Goal: Task Accomplishment & Management: Use online tool/utility

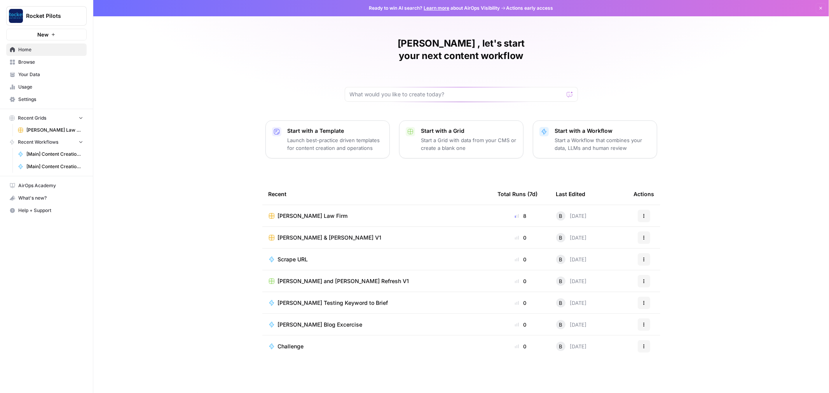
click at [41, 129] on span "[PERSON_NAME] Law Firm" at bounding box center [54, 130] width 57 height 7
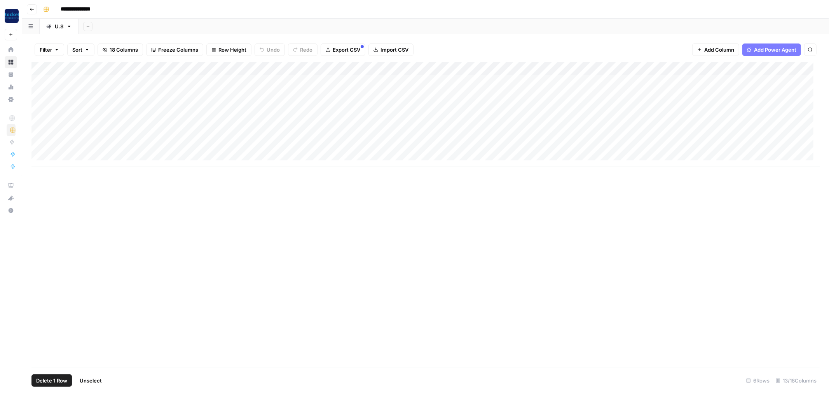
click at [44, 82] on div "Add Column" at bounding box center [425, 114] width 789 height 105
click at [41, 96] on div "Add Column" at bounding box center [425, 114] width 789 height 105
click at [41, 107] on div "Add Column" at bounding box center [425, 114] width 789 height 105
click at [453, 69] on div "Add Column" at bounding box center [425, 114] width 789 height 105
click at [466, 86] on span "All Rows" at bounding box center [481, 87] width 49 height 8
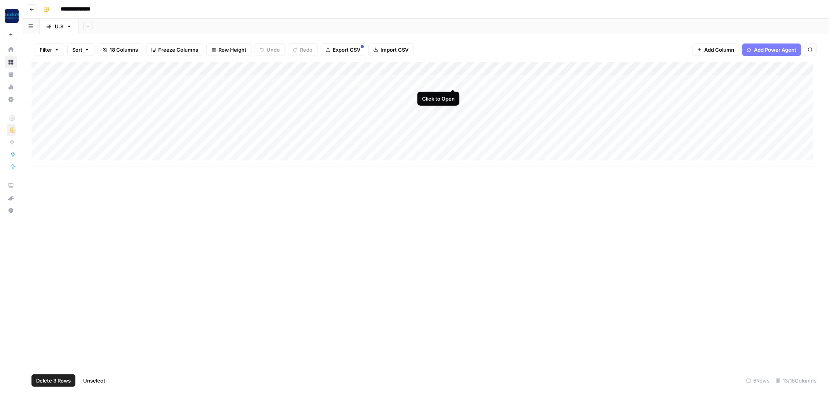
click at [452, 82] on div "Add Column" at bounding box center [425, 114] width 789 height 105
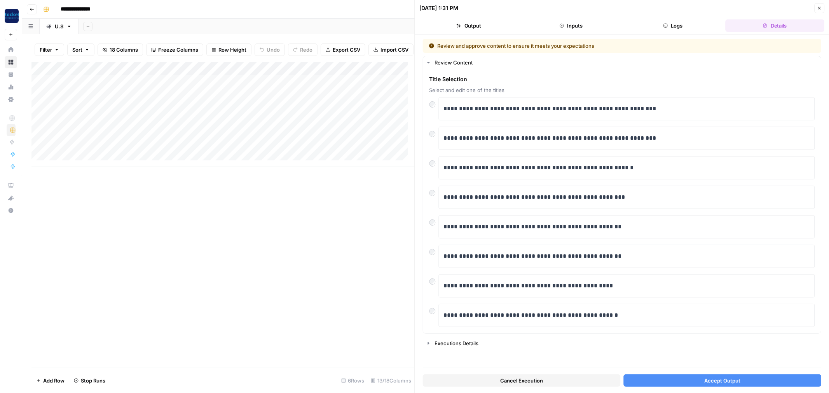
click at [659, 379] on button "Accept Output" at bounding box center [723, 381] width 198 height 12
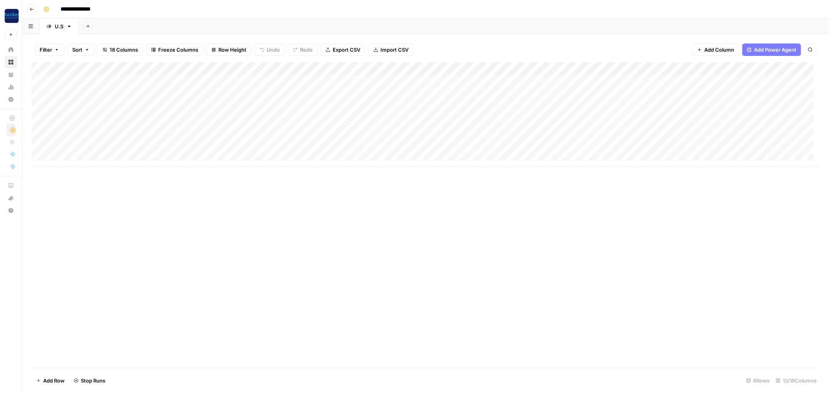
click at [411, 96] on div "Add Column" at bounding box center [425, 114] width 789 height 105
click at [454, 94] on div "Add Column" at bounding box center [425, 114] width 789 height 105
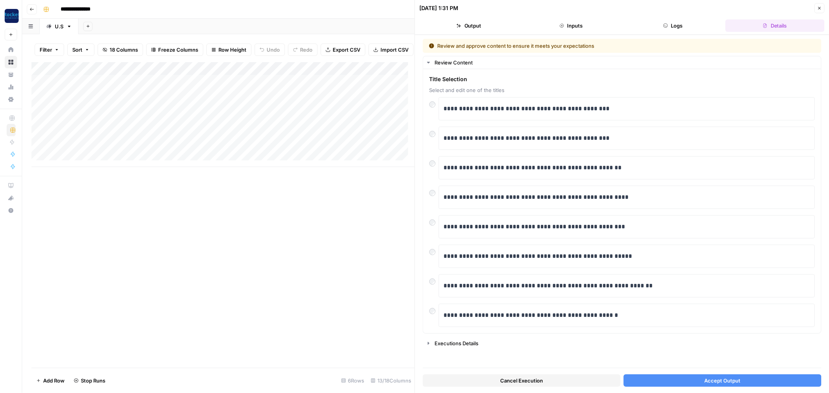
click at [680, 382] on button "Accept Output" at bounding box center [723, 381] width 198 height 12
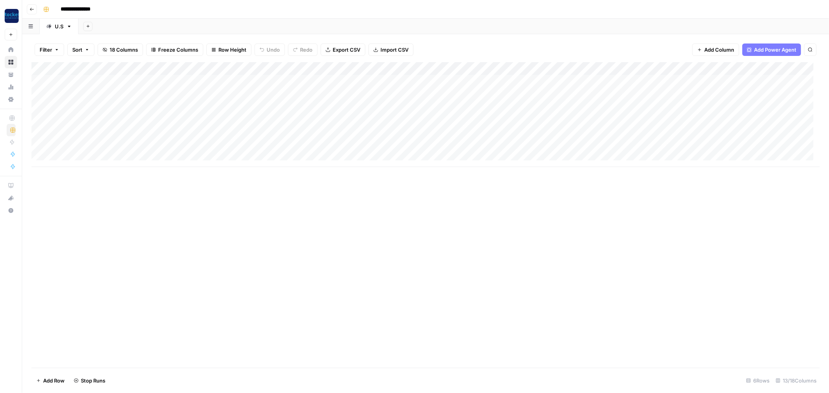
click at [413, 106] on div "Add Column" at bounding box center [425, 114] width 789 height 105
click at [451, 106] on div "Add Column" at bounding box center [425, 114] width 789 height 105
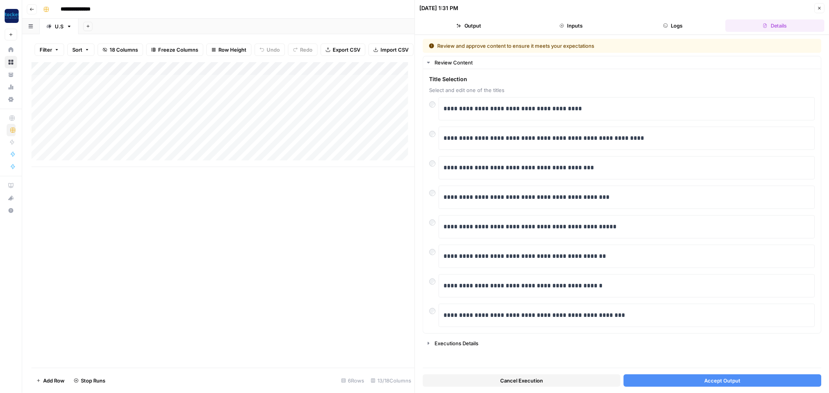
click at [663, 379] on button "Accept Output" at bounding box center [723, 381] width 198 height 12
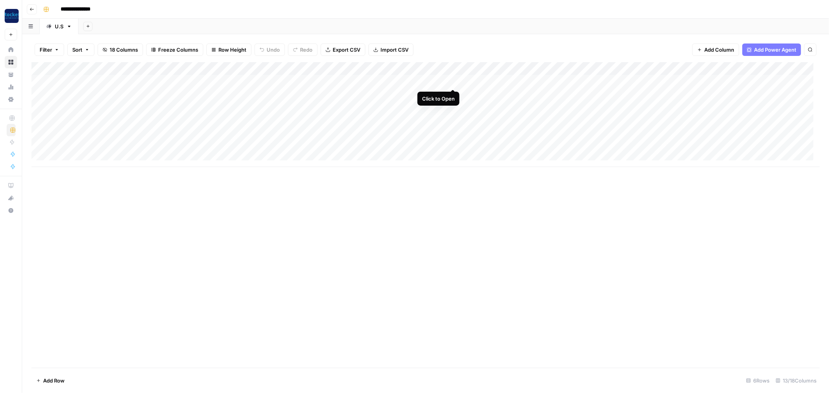
click at [452, 82] on div "Add Column" at bounding box center [425, 114] width 789 height 105
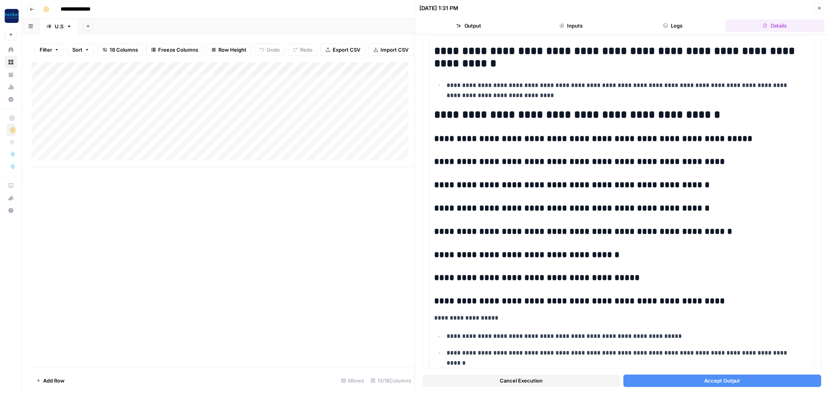
scroll to position [1109, 0]
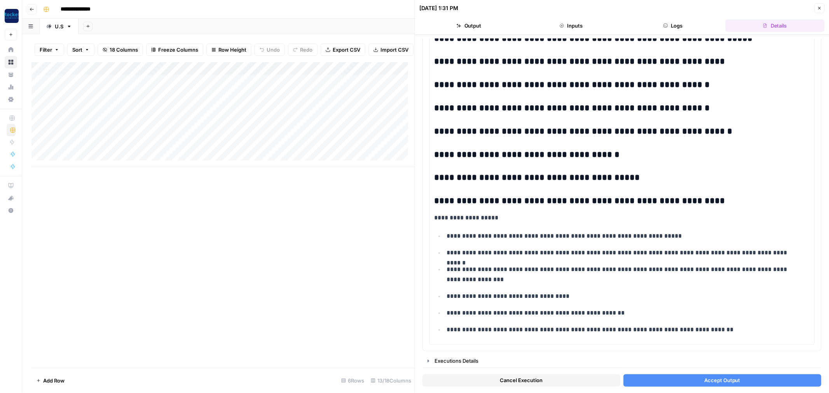
click at [759, 380] on button "Accept Output" at bounding box center [723, 381] width 198 height 12
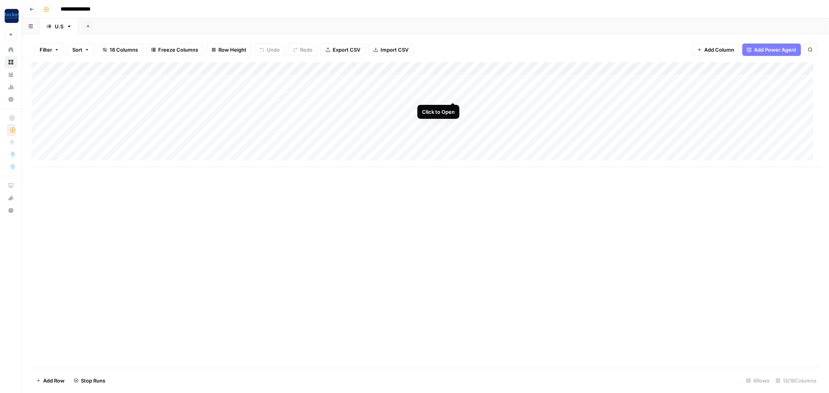
click at [453, 95] on div "Add Column" at bounding box center [425, 114] width 789 height 105
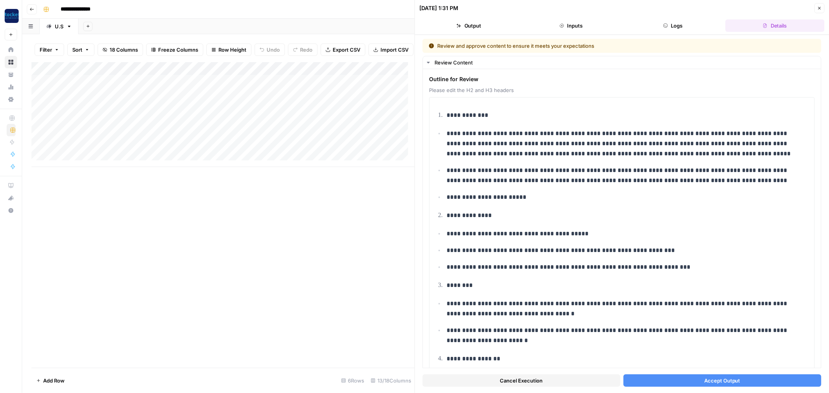
click at [670, 375] on button "Accept Output" at bounding box center [723, 381] width 198 height 12
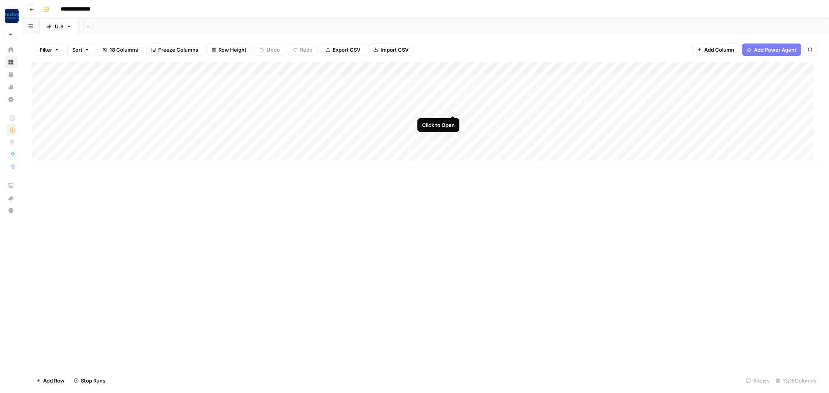
click at [453, 106] on div "Add Column" at bounding box center [425, 114] width 789 height 105
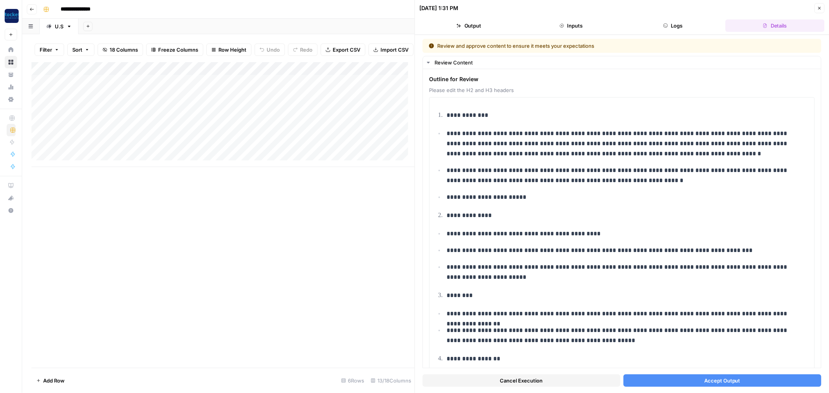
click at [658, 382] on button "Accept Output" at bounding box center [723, 381] width 198 height 12
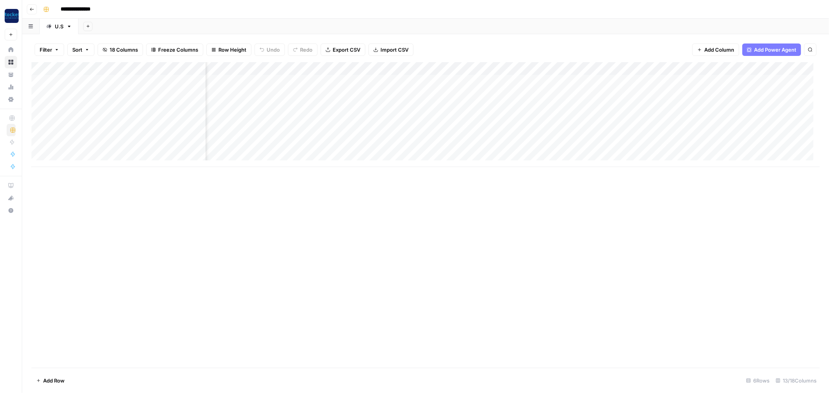
scroll to position [0, 131]
click at [666, 79] on div "Add Column" at bounding box center [425, 114] width 789 height 105
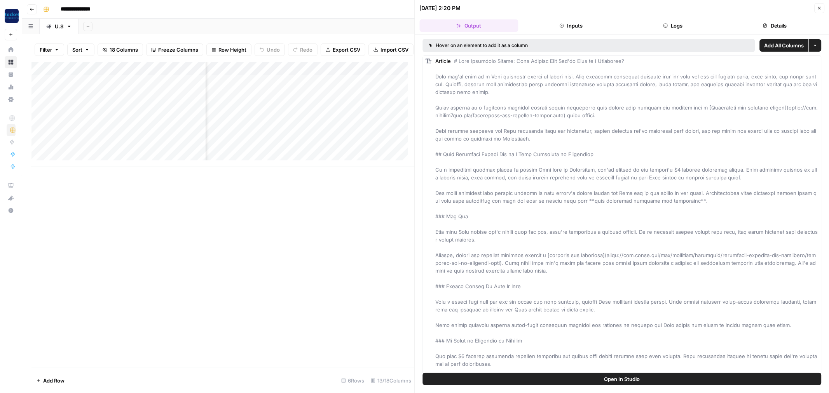
click at [822, 7] on button "Close" at bounding box center [820, 8] width 10 height 10
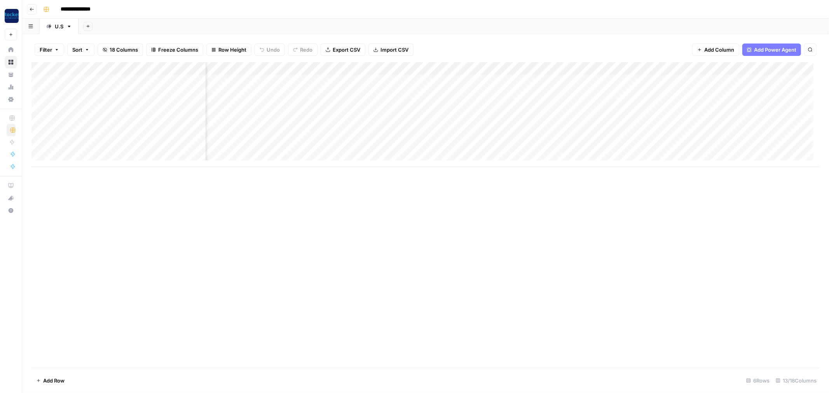
scroll to position [0, 289]
click at [519, 81] on div "Add Column" at bounding box center [425, 114] width 789 height 105
click at [519, 92] on div "Add Column" at bounding box center [425, 114] width 789 height 105
click at [519, 108] on div "Add Column" at bounding box center [425, 114] width 789 height 105
